Goal: Find specific page/section: Find specific page/section

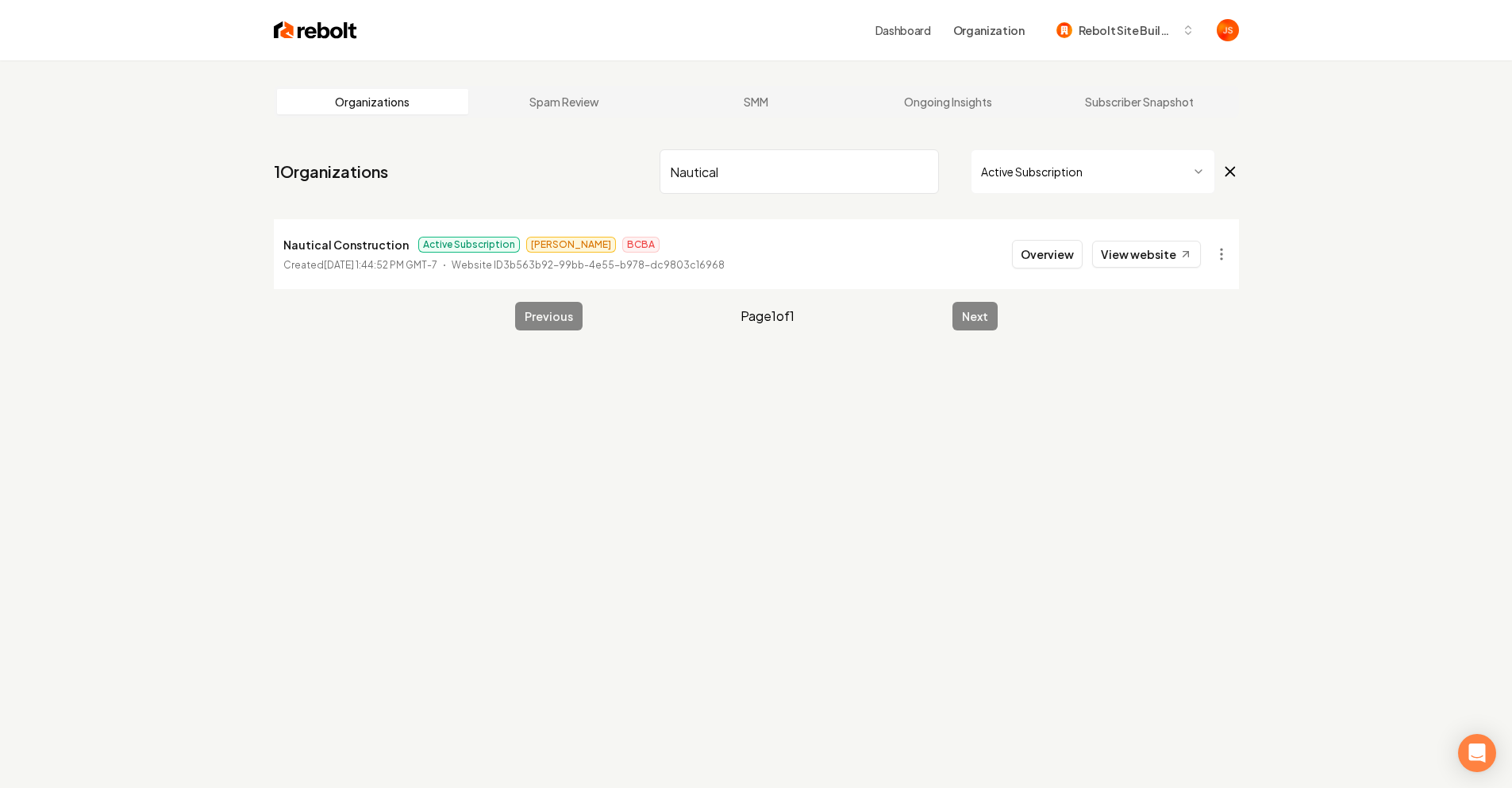
click at [905, 177] on input "Nautical" at bounding box center [799, 171] width 279 height 44
click at [926, 174] on input "Nautical" at bounding box center [799, 171] width 279 height 44
click at [920, 170] on input "Nautical" at bounding box center [799, 171] width 279 height 44
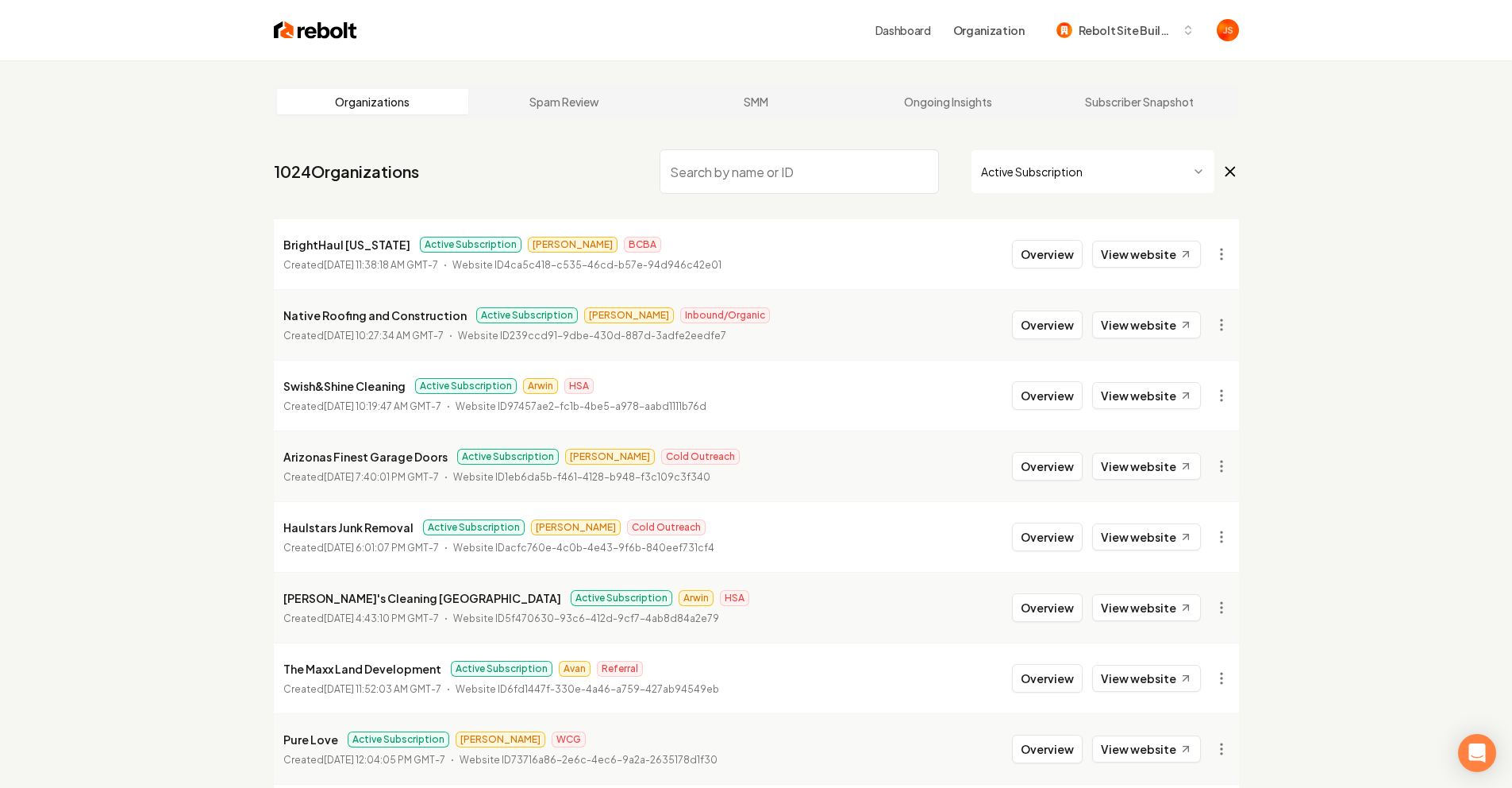
click at [606, 175] on nav "1024 Organizations Active Subscription" at bounding box center [756, 178] width 965 height 70
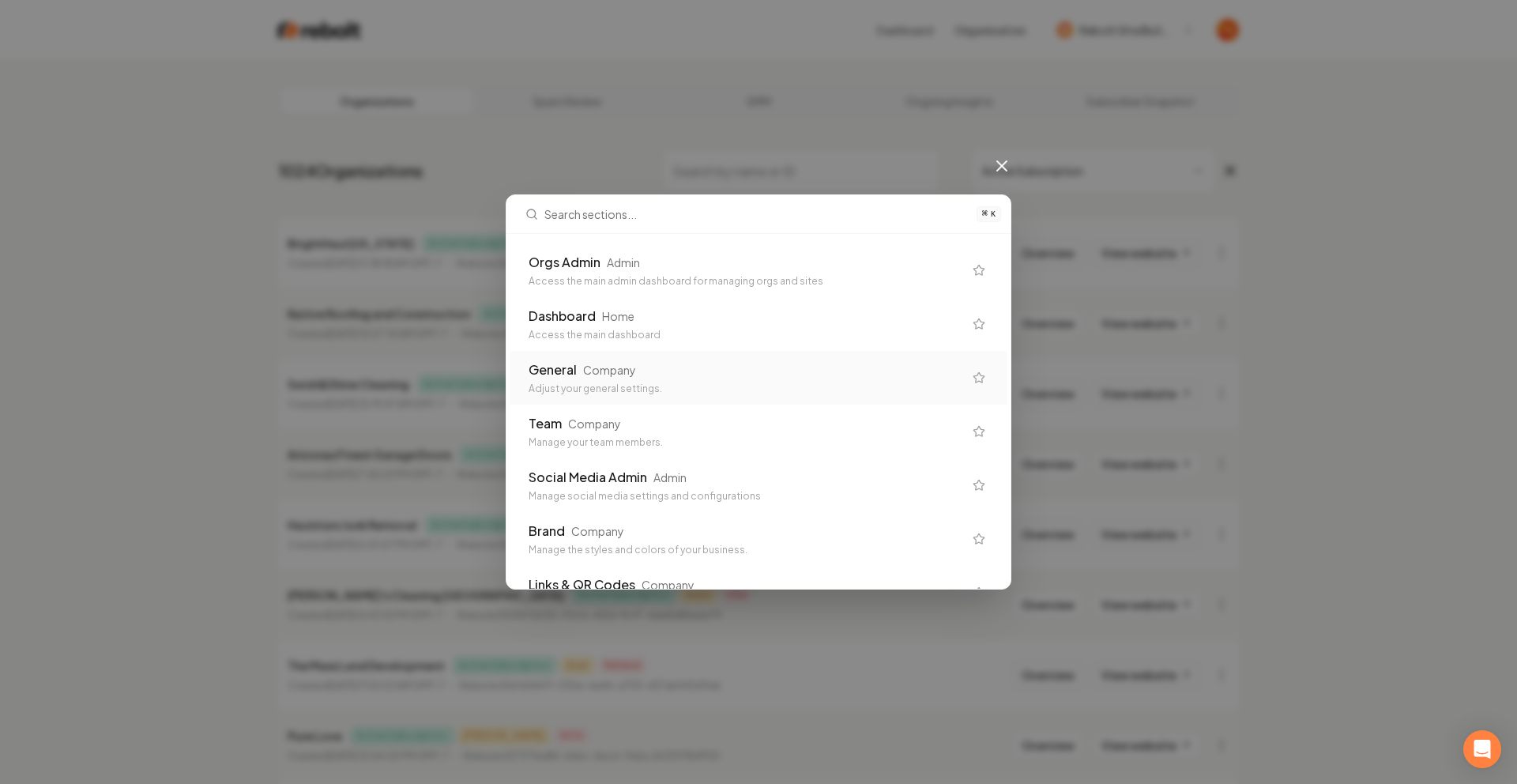
click at [560, 382] on div "Adjust your general settings." at bounding box center [746, 388] width 435 height 12
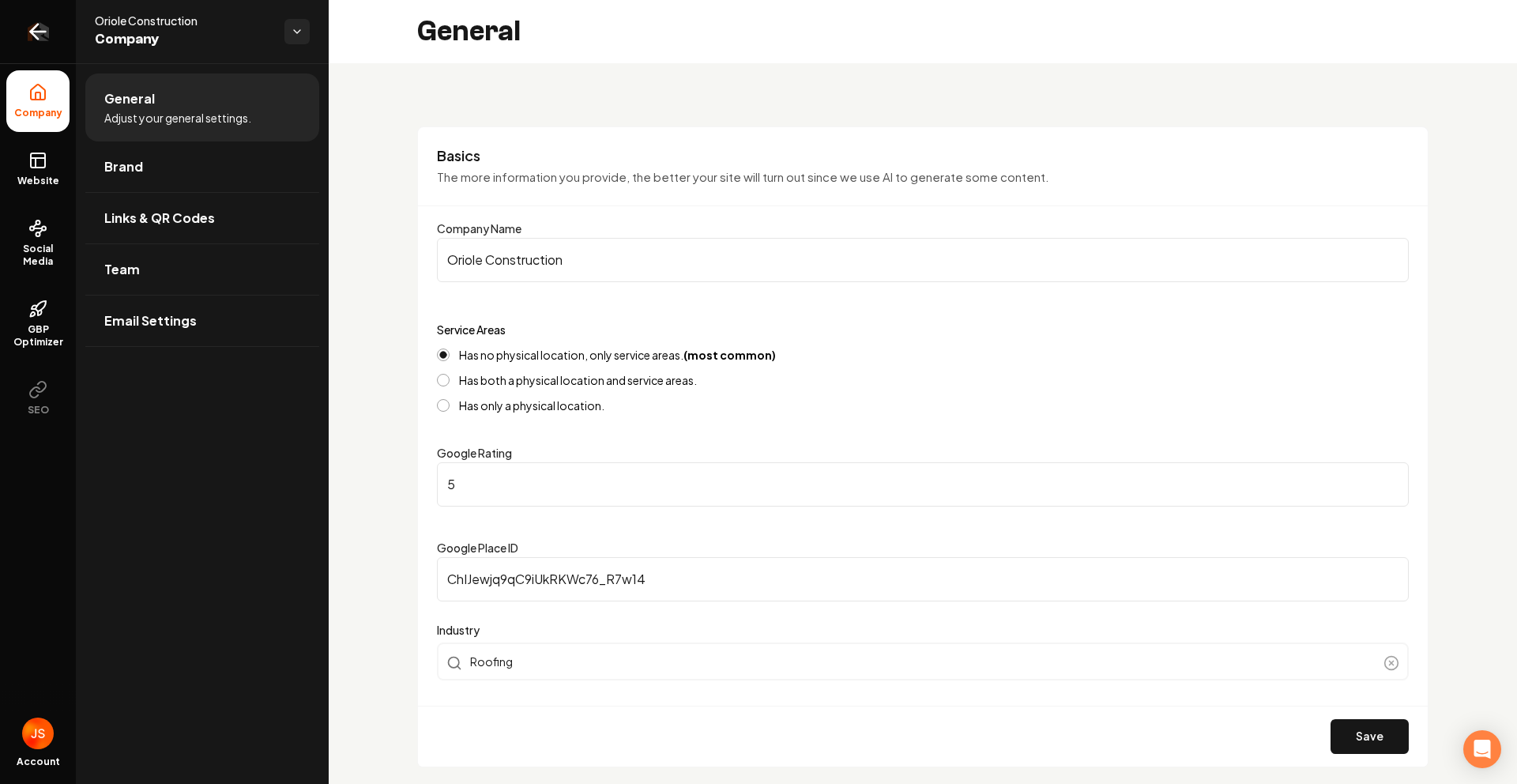
click at [47, 41] on link "Return to dashboard" at bounding box center [37, 31] width 76 height 63
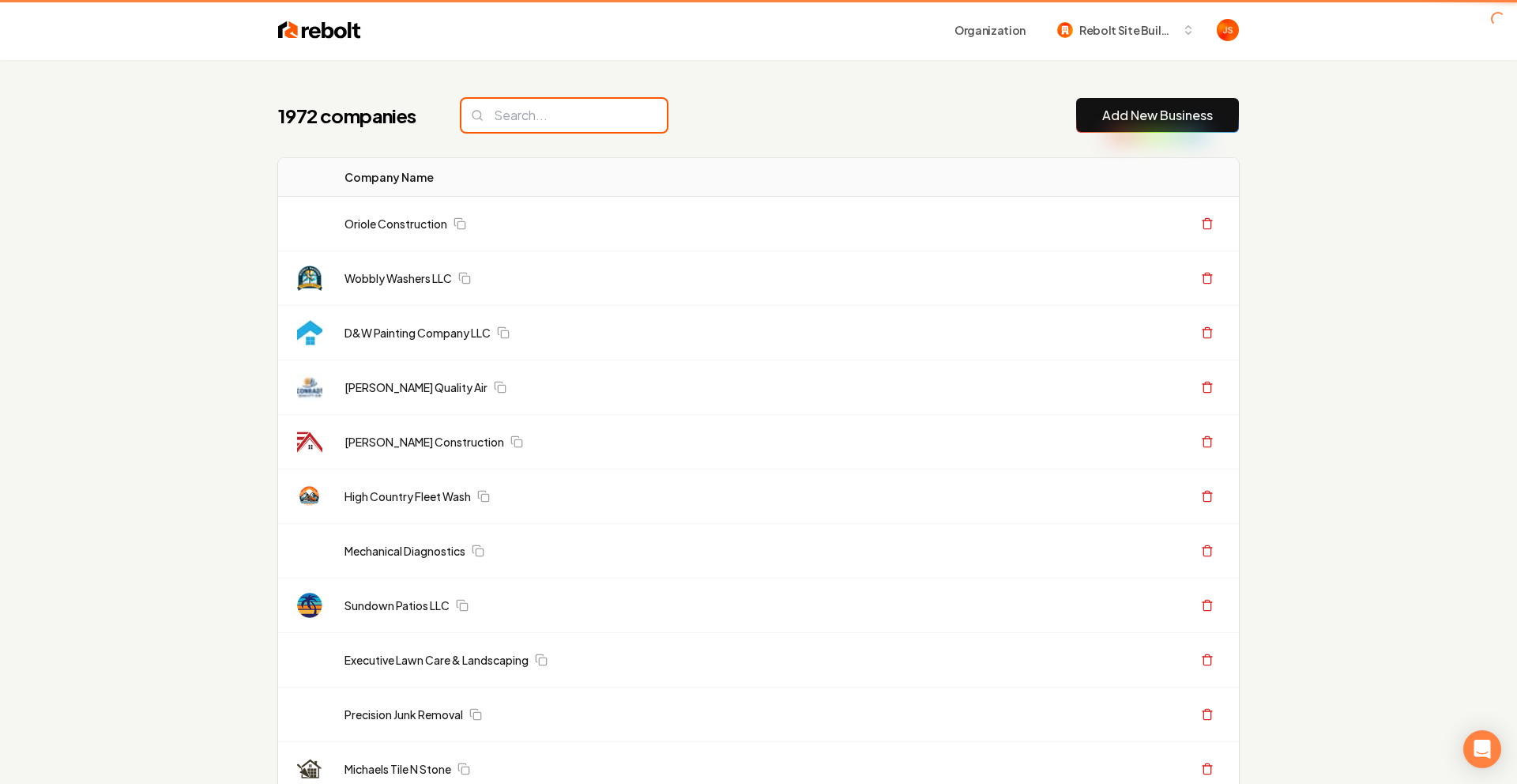
click at [540, 111] on input "search" at bounding box center [564, 114] width 205 height 33
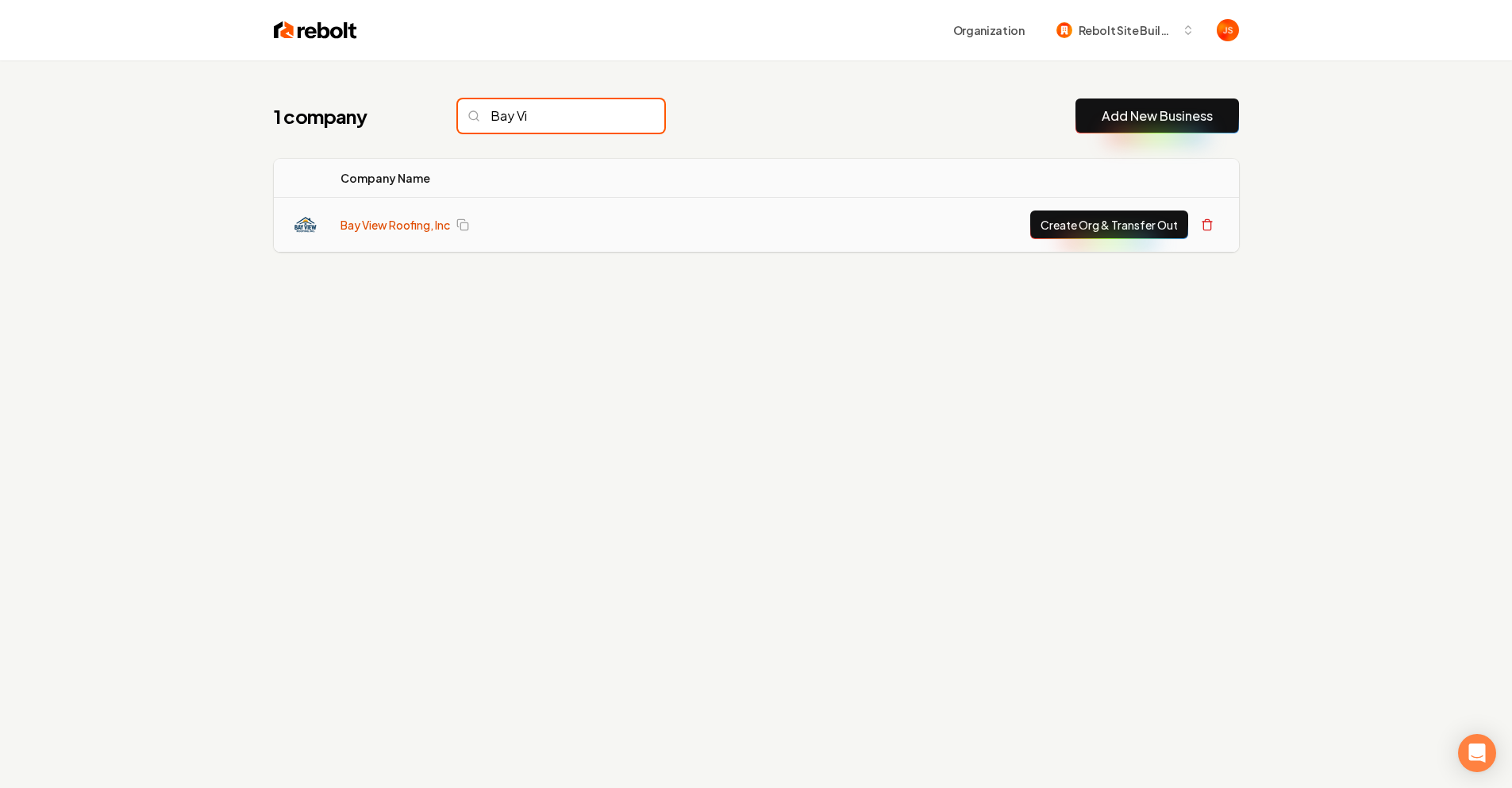
type input "Bay Vi"
click at [387, 217] on link "Bay View Roofing, Inc" at bounding box center [395, 224] width 109 height 16
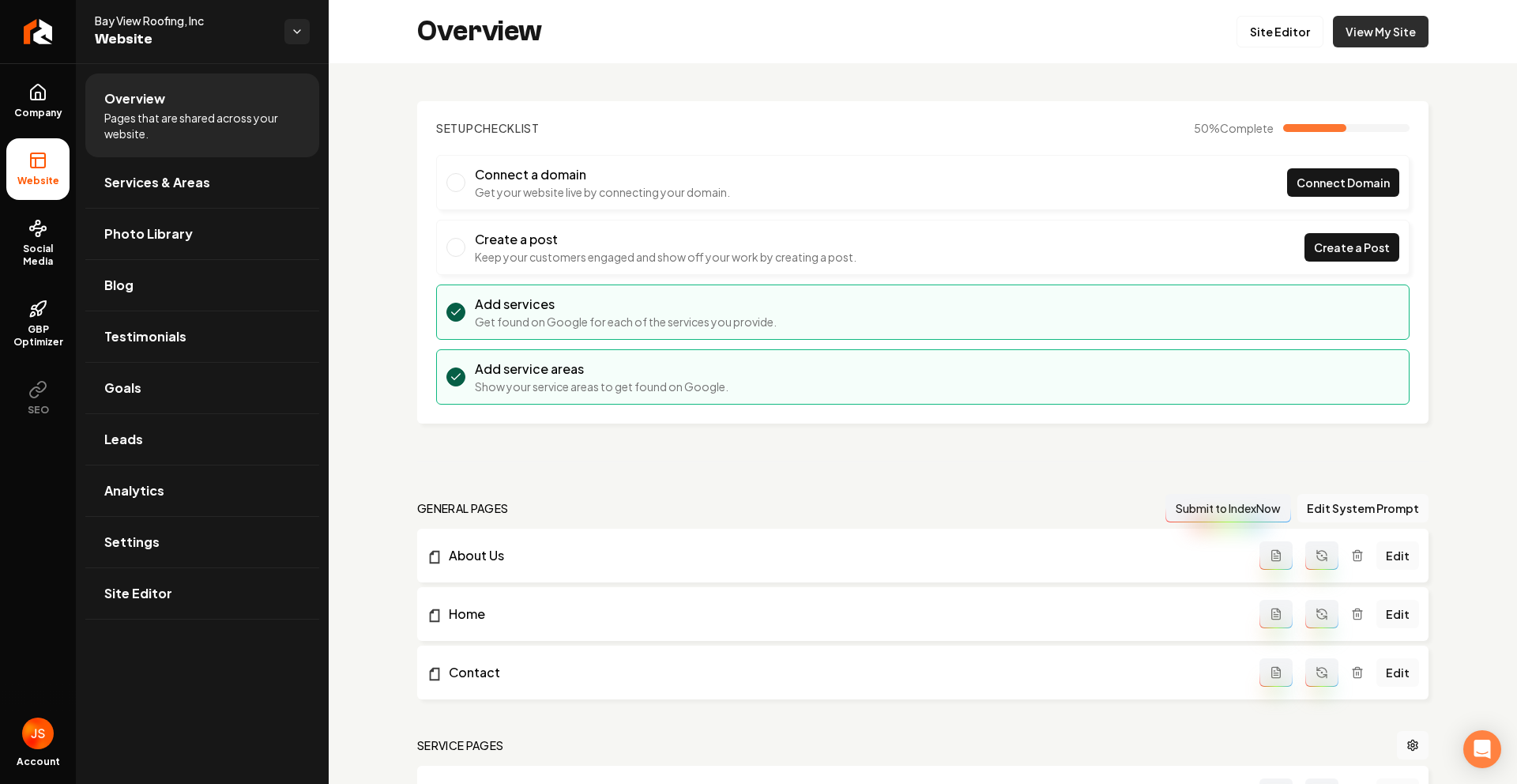
click at [1365, 22] on link "View My Site" at bounding box center [1381, 32] width 96 height 32
